Goal: Obtain resource: Download file/media

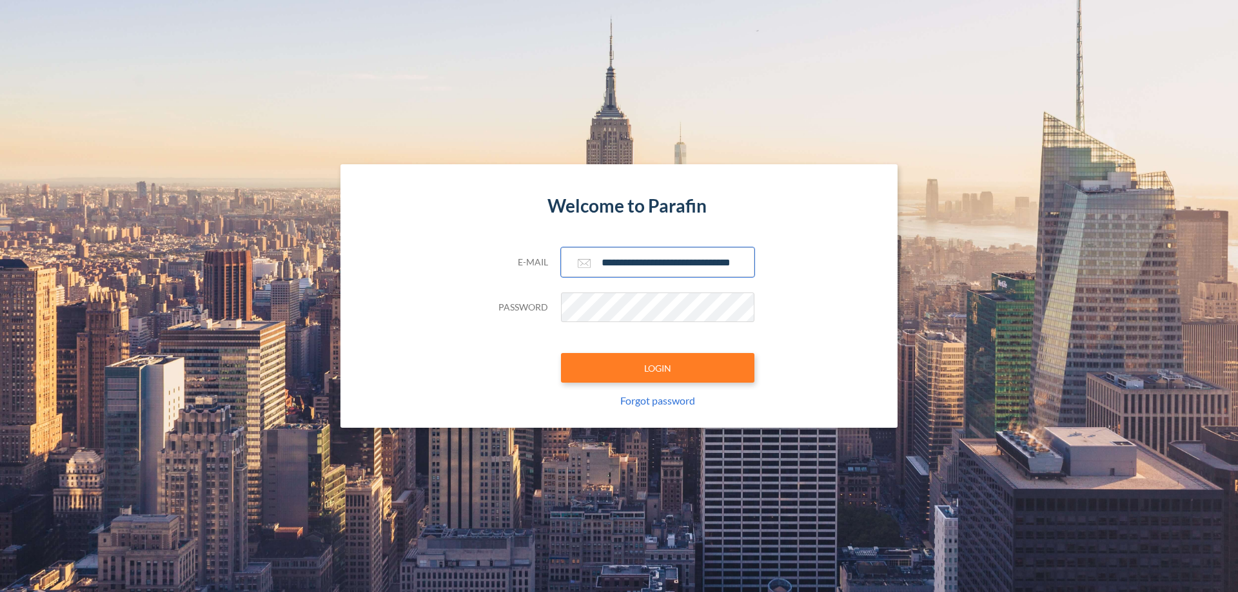
scroll to position [0, 21]
type input "**********"
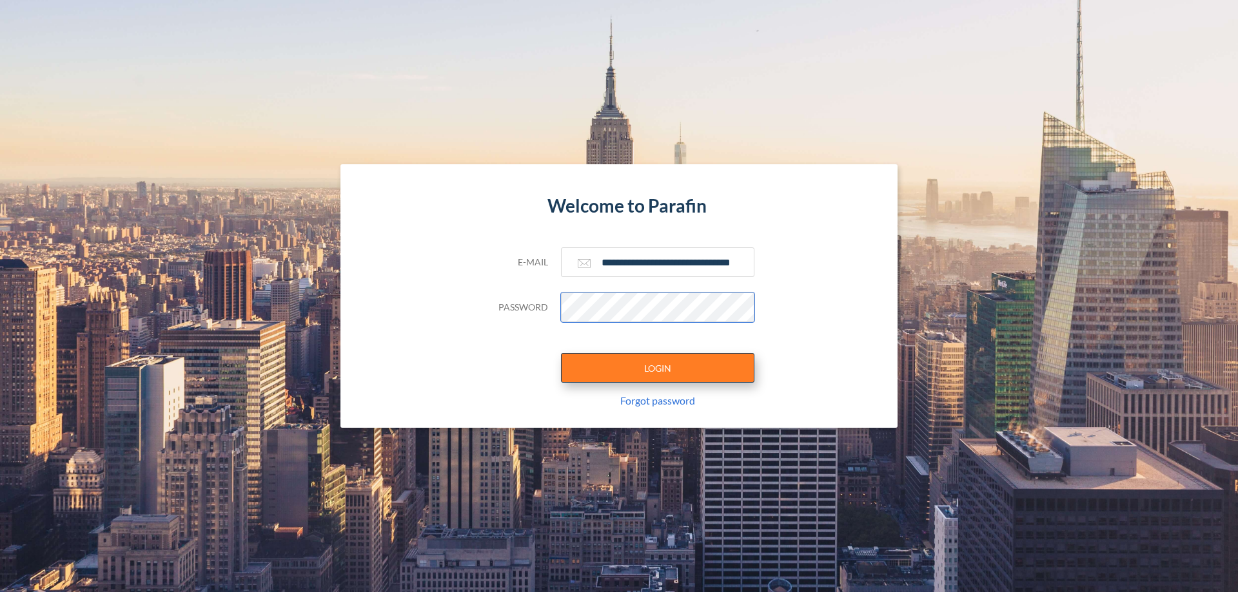
scroll to position [0, 0]
click at [657, 368] on button "LOGIN" at bounding box center [657, 368] width 193 height 30
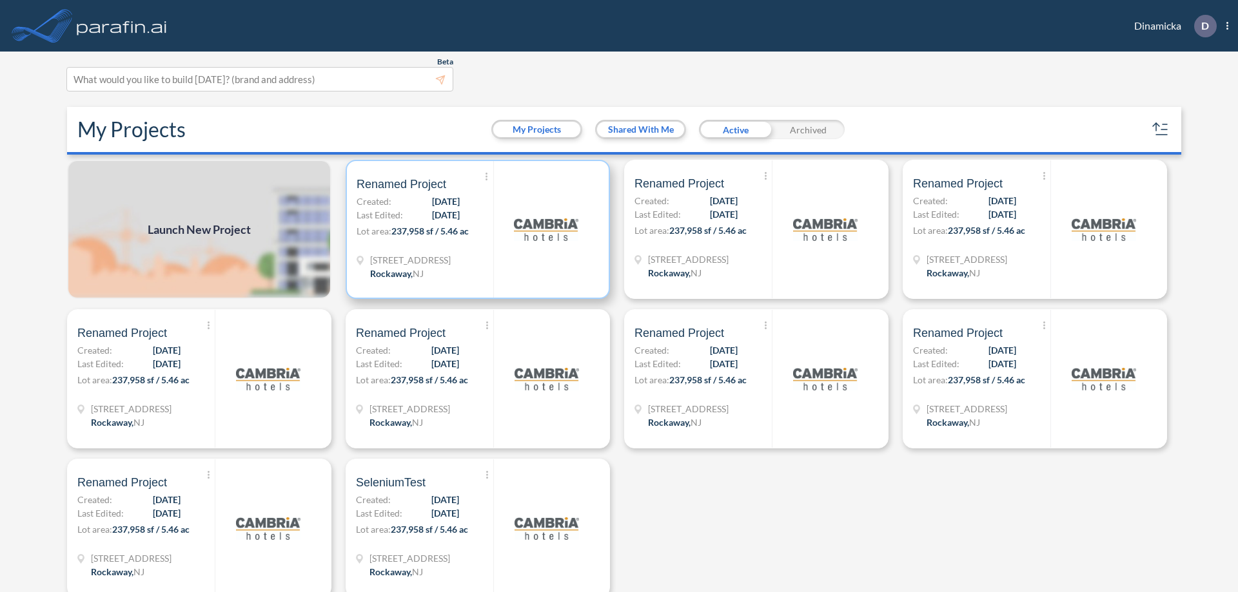
scroll to position [3, 0]
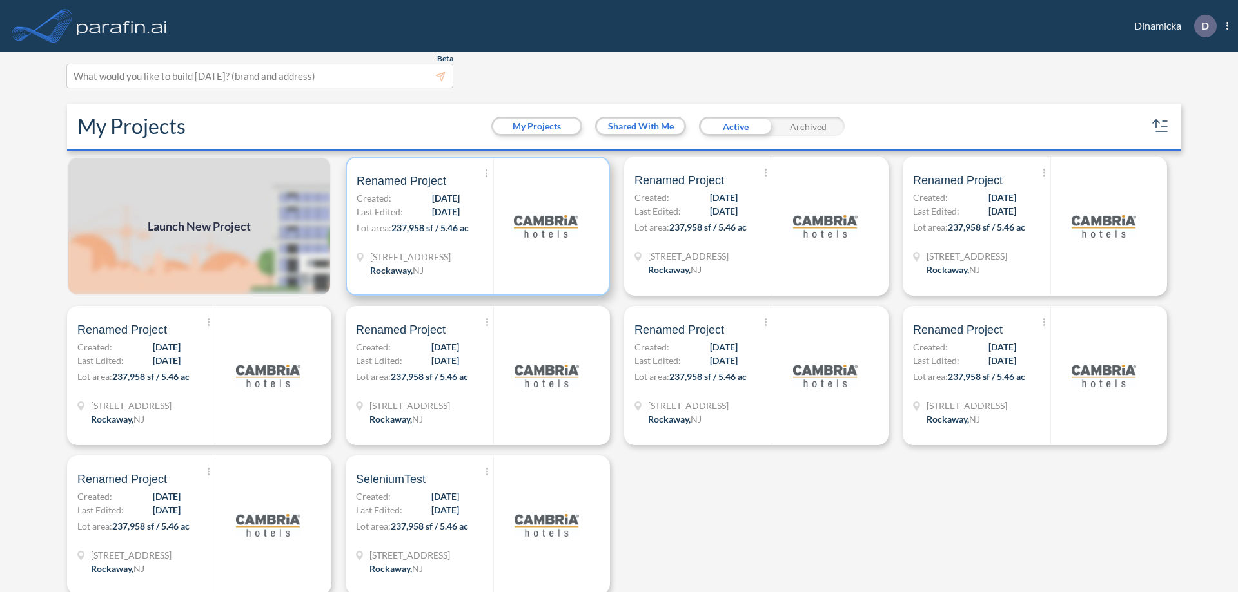
click at [475, 226] on p "Lot area: 237,958 sf / 5.46 ac" at bounding box center [424, 230] width 137 height 19
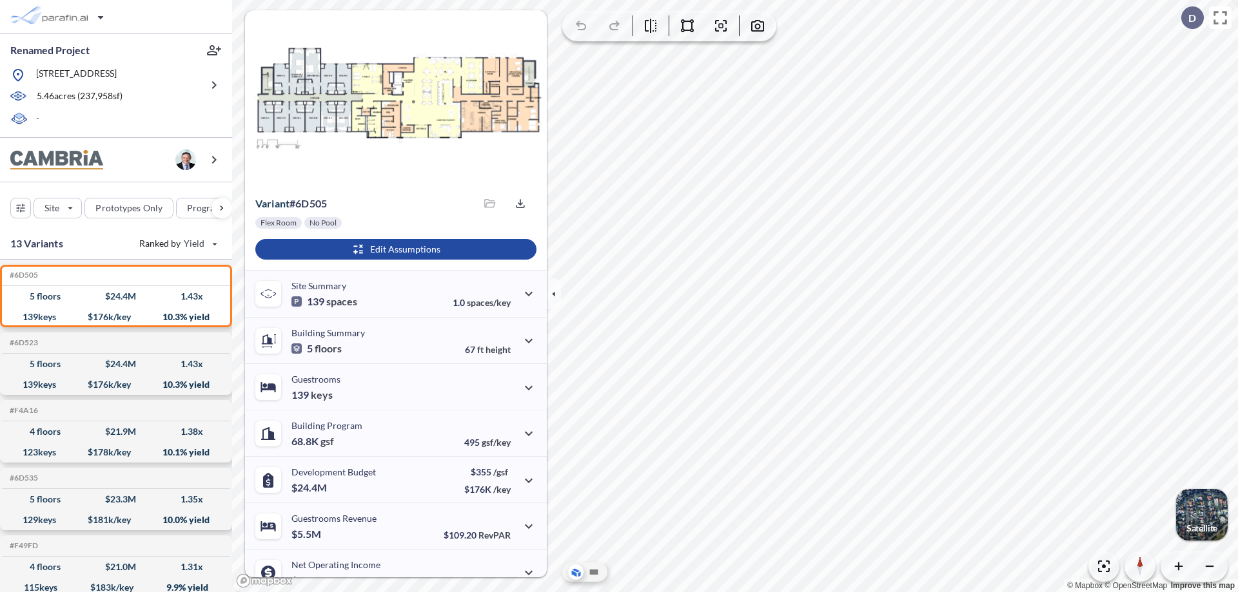
scroll to position [65, 0]
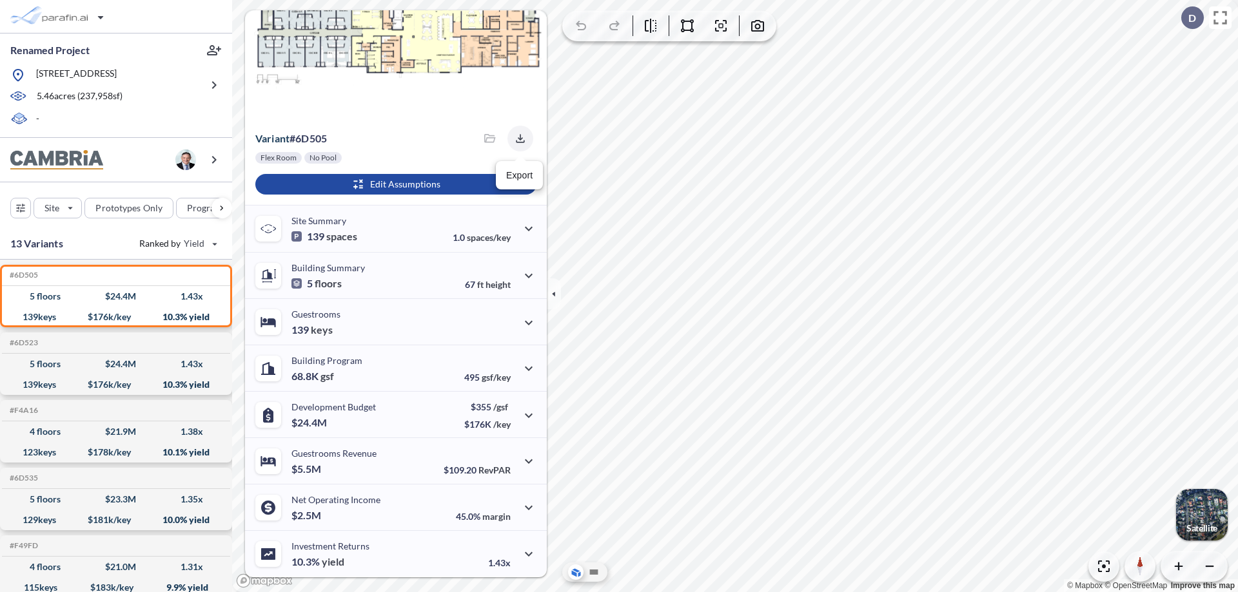
click at [516, 139] on icon "button" at bounding box center [520, 138] width 8 height 8
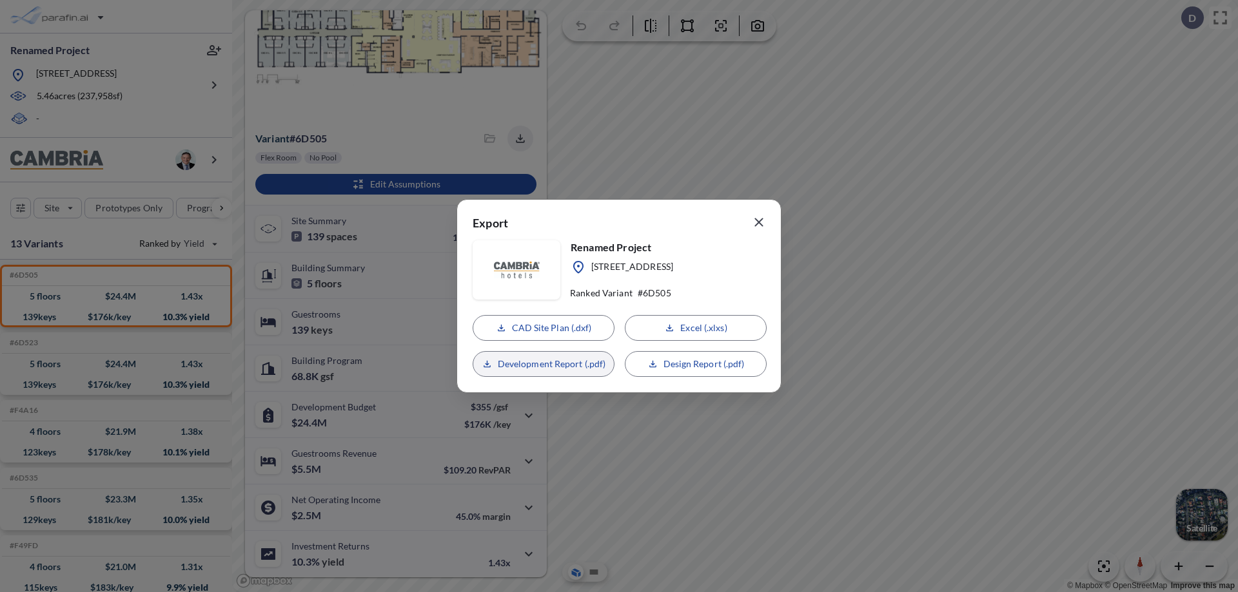
click at [543, 364] on p "Development Report (.pdf)" at bounding box center [552, 364] width 108 height 13
